Goal: Information Seeking & Learning: Learn about a topic

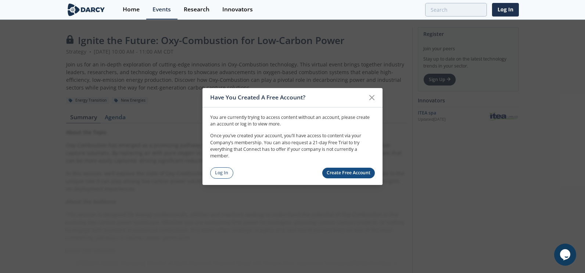
drag, startPoint x: 370, startPoint y: 94, endPoint x: 324, endPoint y: 174, distance: 92.1
click at [370, 94] on icon at bounding box center [371, 97] width 9 height 9
click at [225, 170] on div "About the Topic Oxy-Combustion has emerged as a promising pathway for deliverin…" at bounding box center [236, 202] width 341 height 147
click at [219, 173] on div "About the Topic Oxy-Combustion has emerged as a promising pathway for deliverin…" at bounding box center [236, 202] width 341 height 147
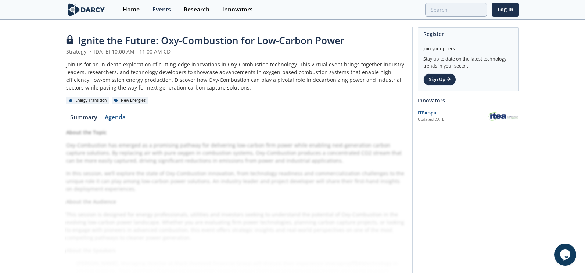
click at [116, 118] on link "Agenda" at bounding box center [115, 119] width 29 height 9
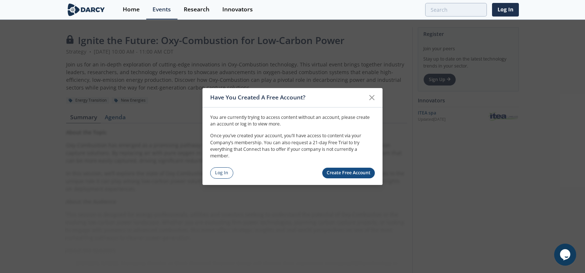
click at [224, 168] on link "Log In" at bounding box center [221, 173] width 23 height 11
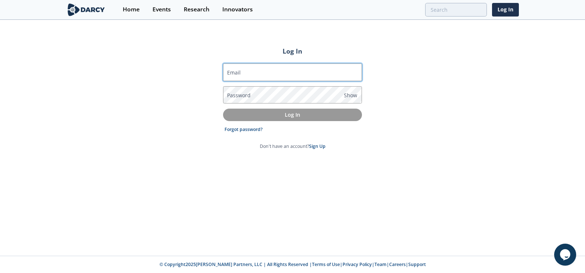
type input "[PERSON_NAME][EMAIL_ADDRESS][DOMAIN_NAME]"
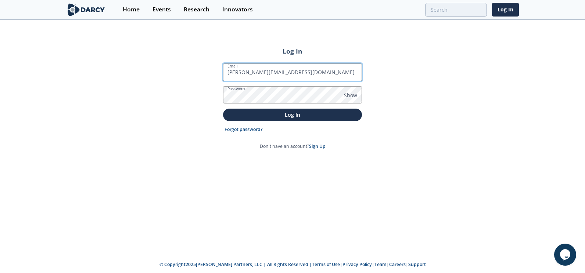
click at [278, 76] on input "[PERSON_NAME][EMAIL_ADDRESS][DOMAIN_NAME]" at bounding box center [292, 73] width 139 height 18
click at [202, 100] on div "Log In Email [PERSON_NAME][EMAIL_ADDRESS][DOMAIN_NAME] Password Show Log In For…" at bounding box center [292, 139] width 585 height 236
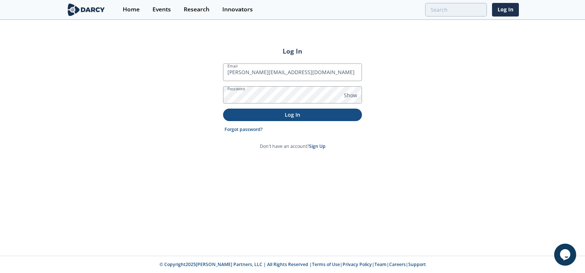
click at [263, 113] on p "Log In" at bounding box center [292, 115] width 129 height 8
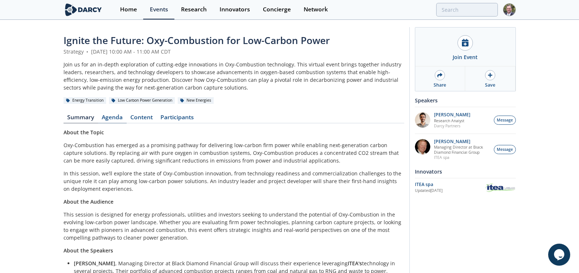
click at [119, 115] on link "Agenda" at bounding box center [112, 119] width 29 height 9
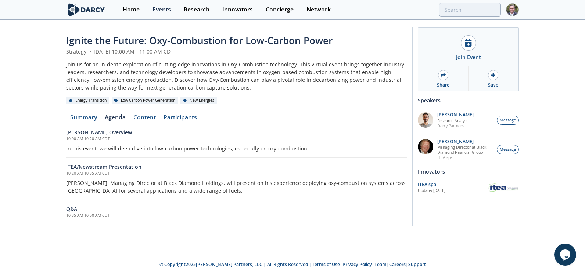
click at [138, 117] on link "Content" at bounding box center [144, 119] width 30 height 9
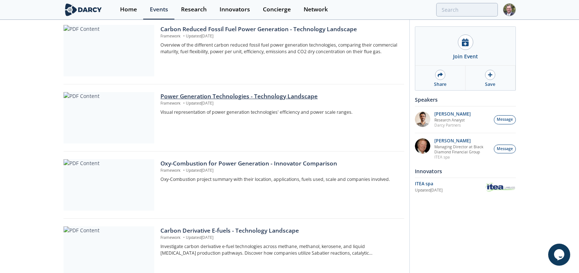
scroll to position [294, 0]
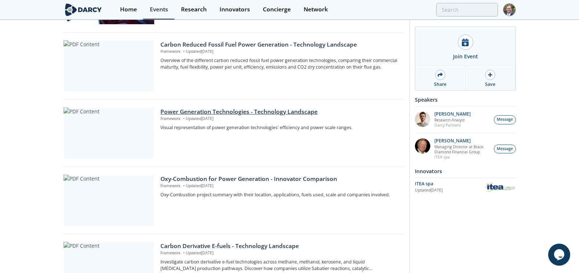
click at [121, 141] on div at bounding box center [109, 133] width 91 height 51
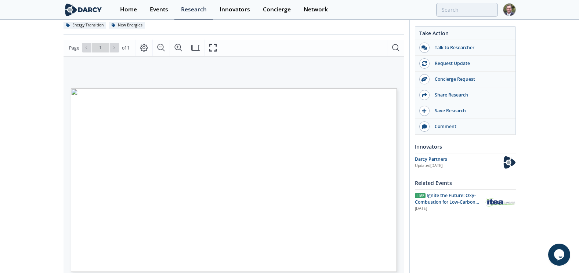
scroll to position [73, 0]
